Goal: Entertainment & Leisure: Consume media (video, audio)

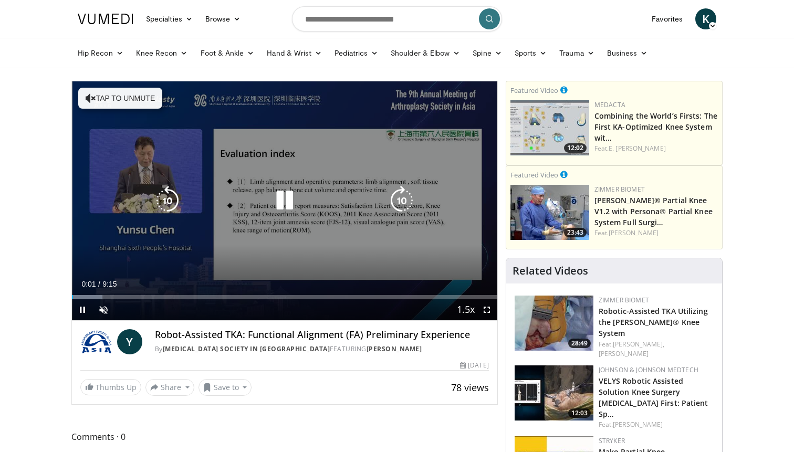
click at [120, 106] on button "Tap to unmute" at bounding box center [120, 98] width 84 height 21
click at [285, 199] on icon "Video Player" at bounding box center [284, 200] width 29 height 29
